Goal: Information Seeking & Learning: Understand process/instructions

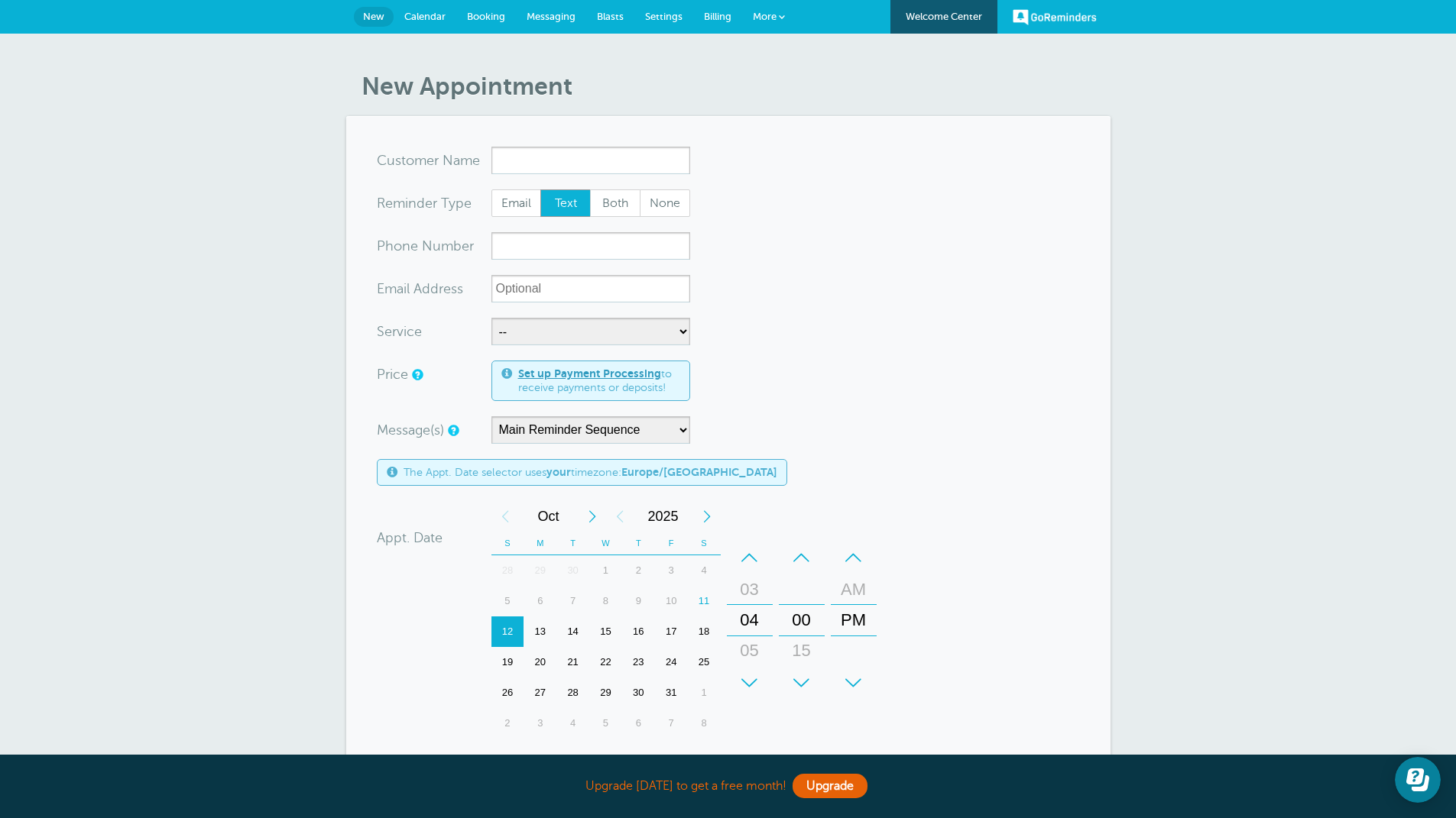
click at [1047, 16] on link "GoReminders" at bounding box center [1055, 16] width 84 height 34
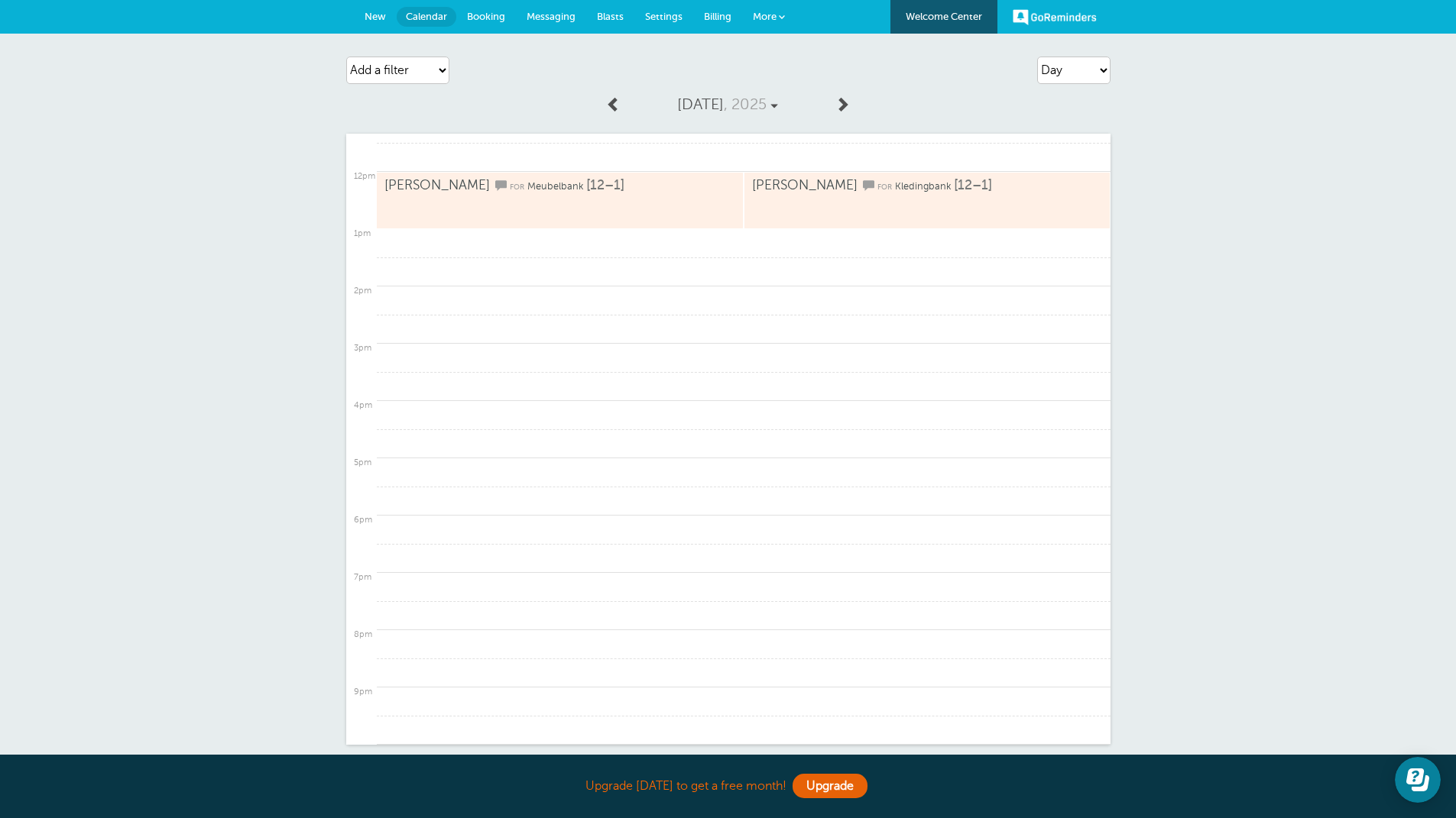
click at [1061, 17] on link "GoReminders" at bounding box center [1055, 16] width 84 height 34
click at [656, 16] on span "Settings" at bounding box center [663, 16] width 37 height 11
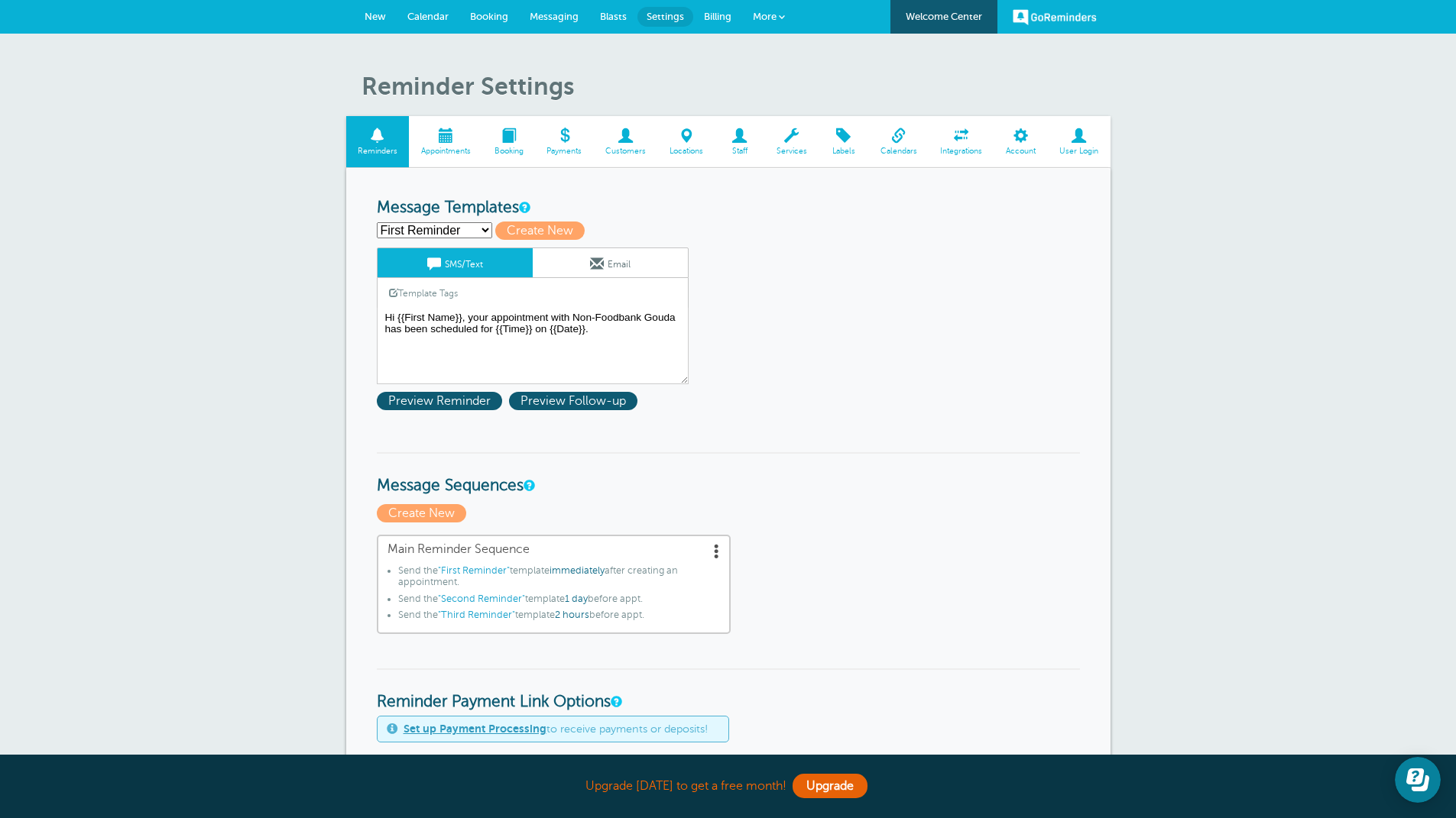
click at [765, 15] on span "More" at bounding box center [764, 16] width 23 height 11
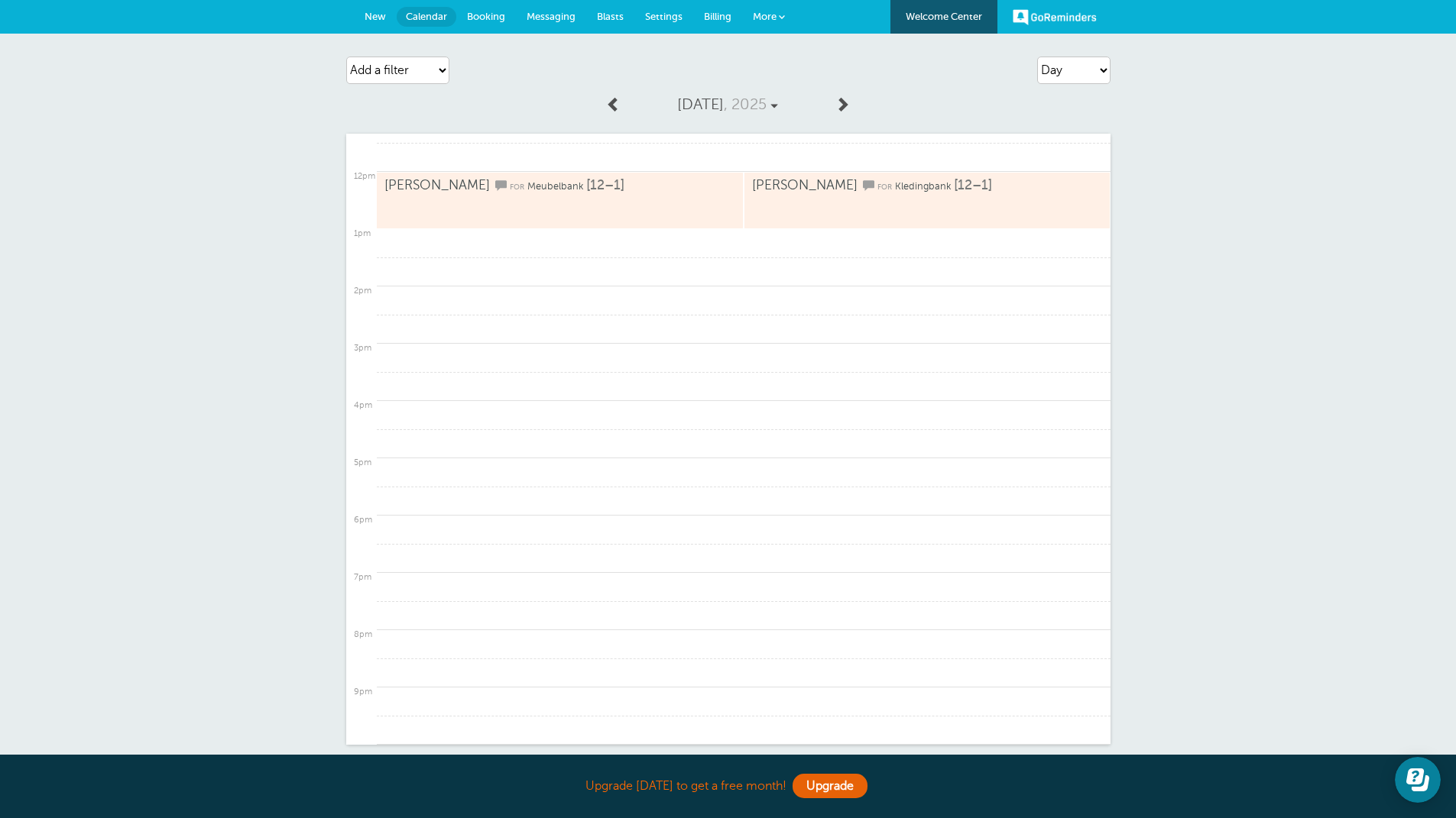
click at [541, 9] on link "Messaging" at bounding box center [551, 16] width 71 height 34
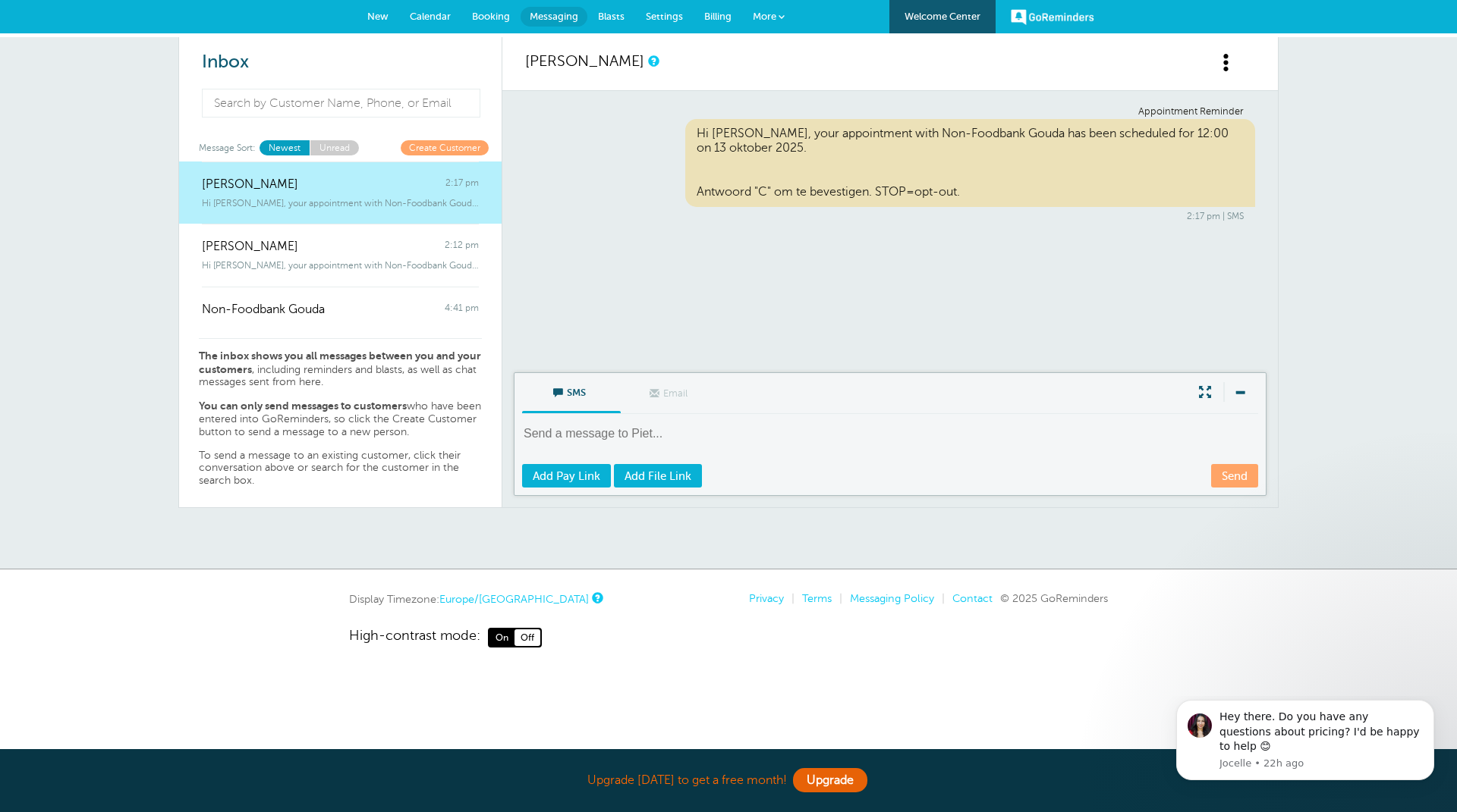
click at [712, 18] on span "Billing" at bounding box center [718, 15] width 27 height 11
click at [1051, 17] on link "GoReminders" at bounding box center [1053, 16] width 84 height 33
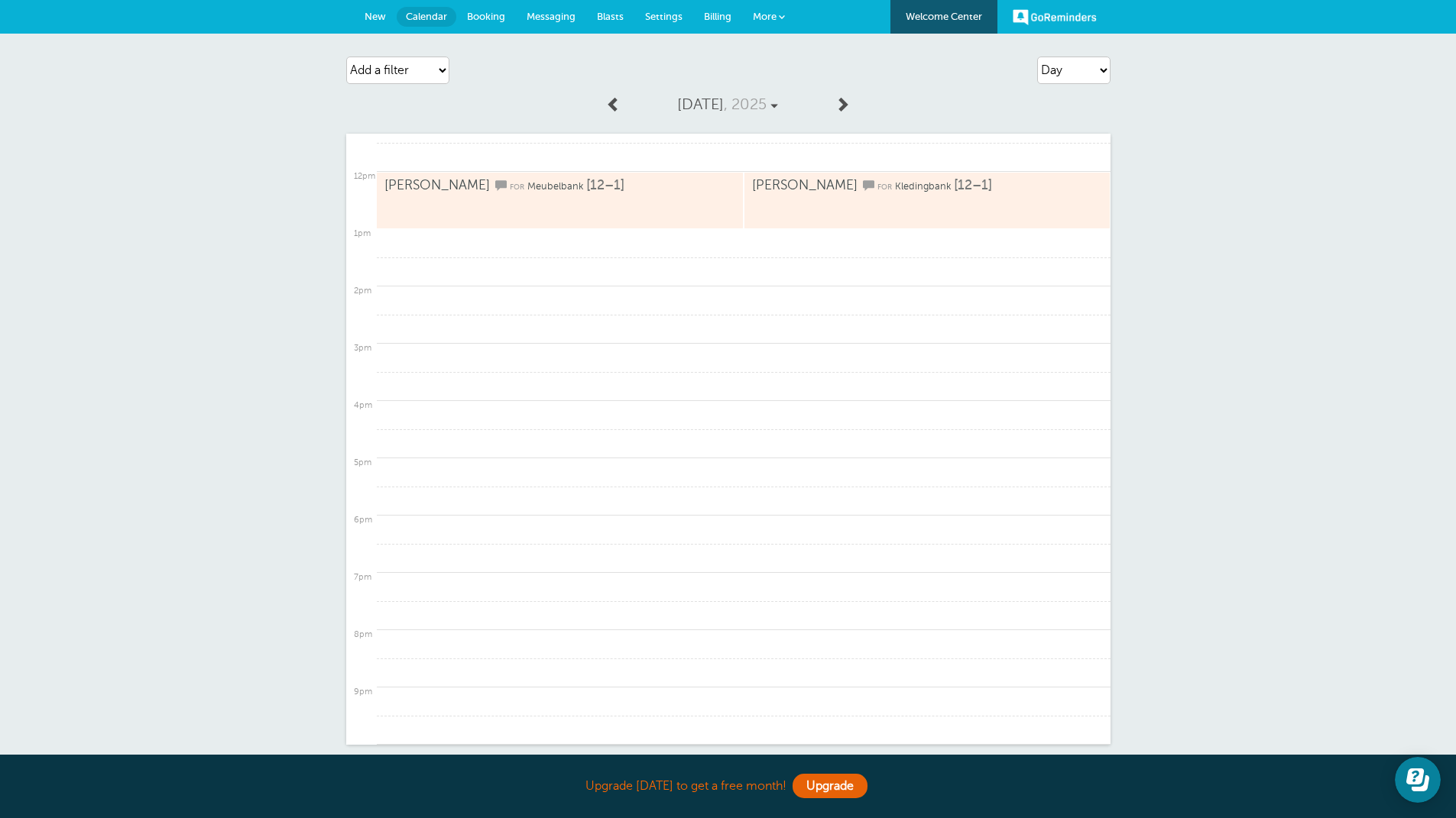
click at [940, 12] on link "Welcome Center" at bounding box center [944, 16] width 107 height 34
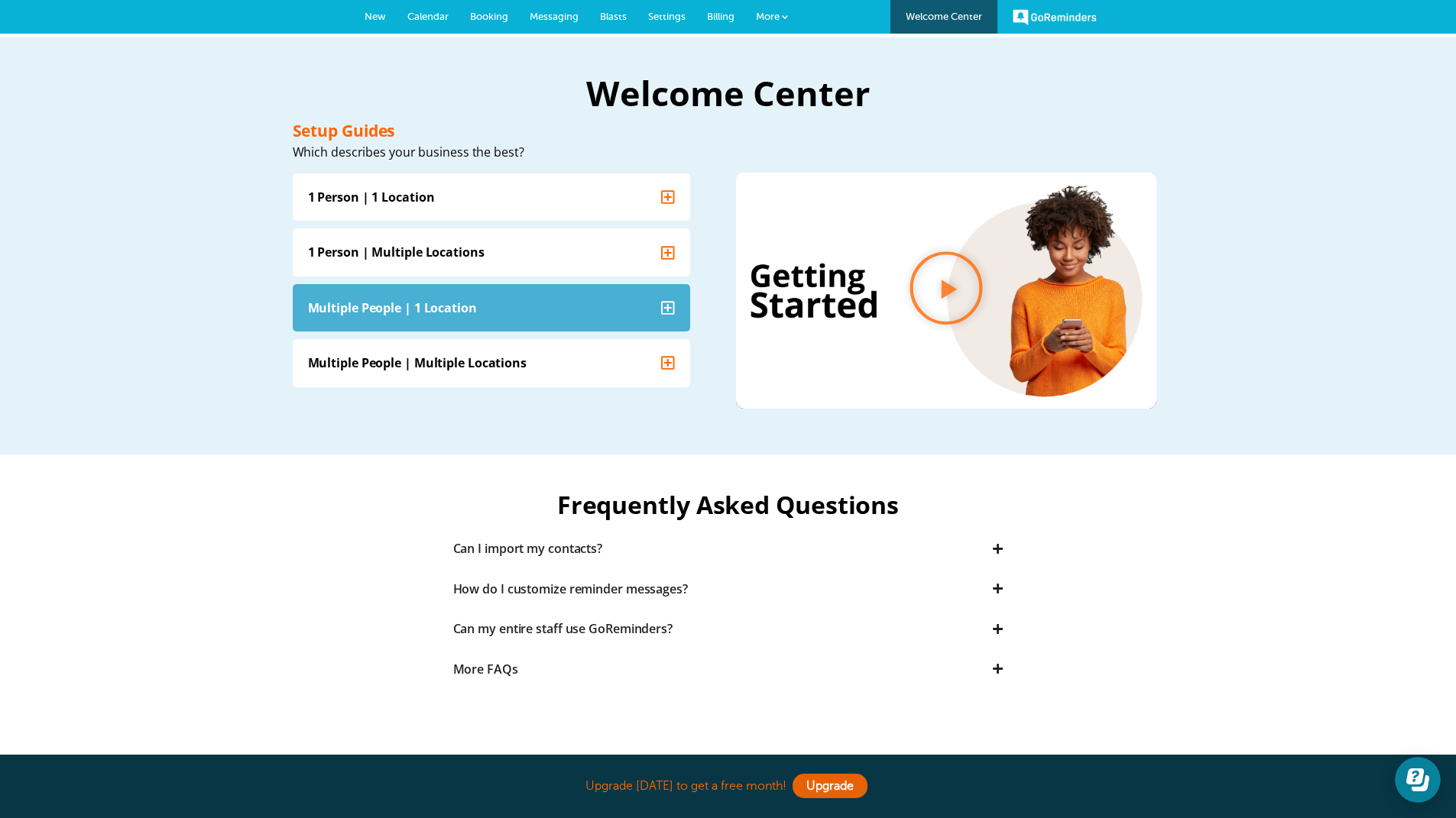
click at [487, 308] on summary "Multiple People | 1 Location" at bounding box center [491, 307] width 397 height 47
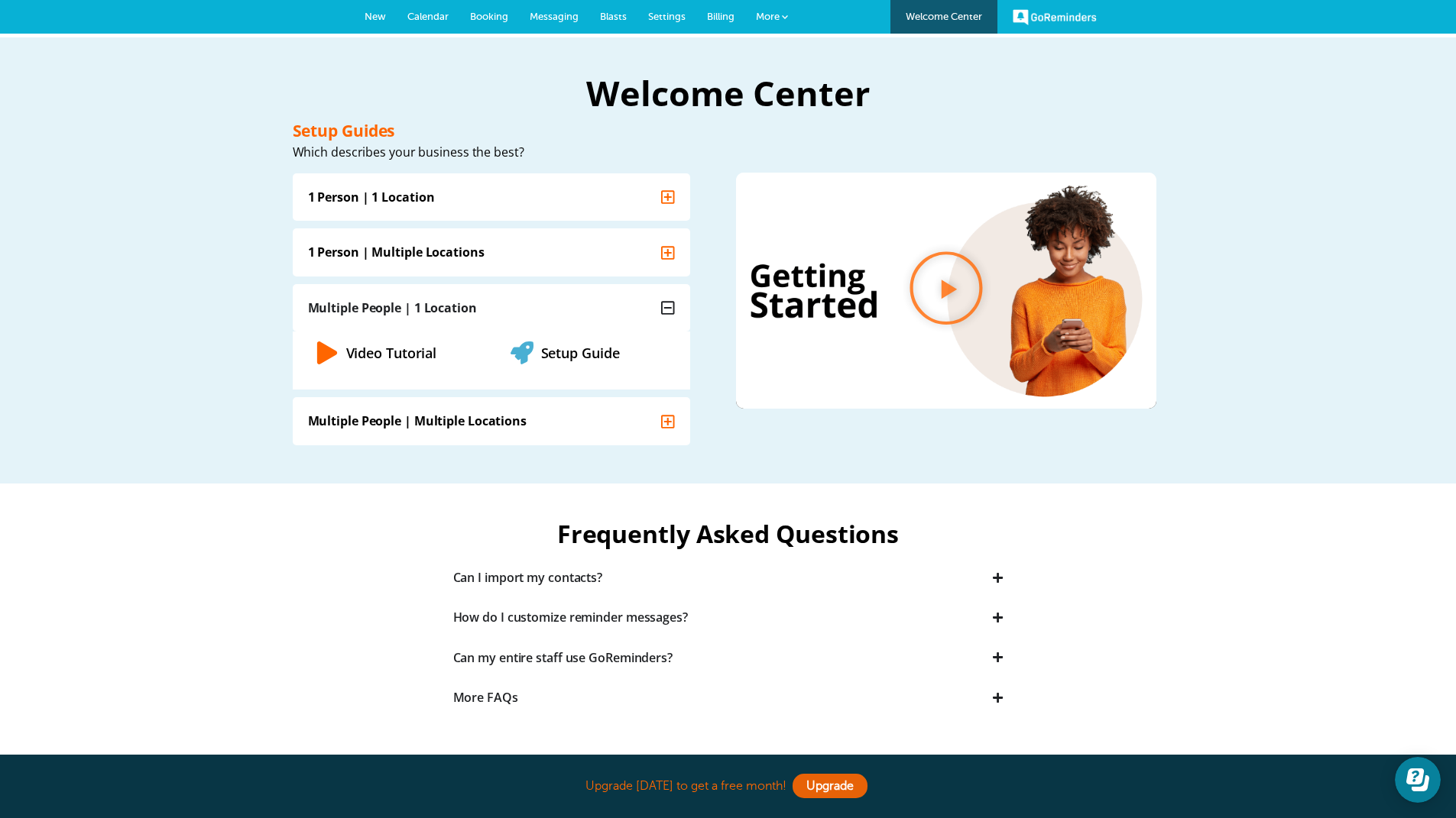
click at [498, 699] on div "More FAQs" at bounding box center [485, 697] width 65 height 17
click at [400, 353] on link "Video Tutorial" at bounding box center [391, 352] width 91 height 18
